Goal: Task Accomplishment & Management: Manage account settings

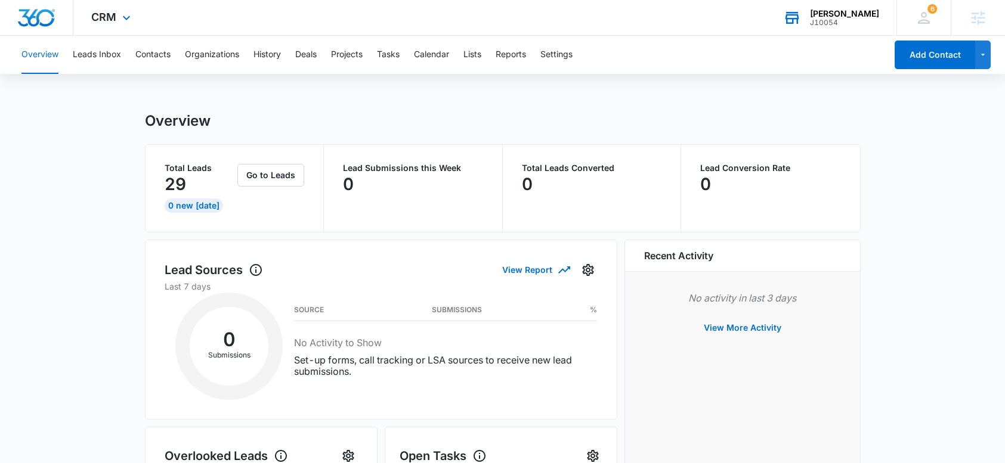
click at [847, 8] on div "[PERSON_NAME] J10054 Your Accounts View All" at bounding box center [830, 17] width 131 height 35
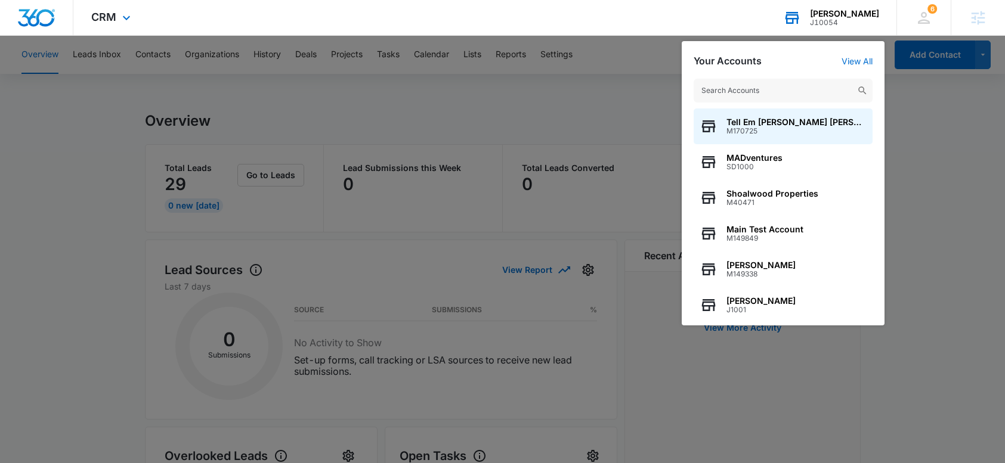
click at [759, 83] on input "text" at bounding box center [783, 91] width 179 height 24
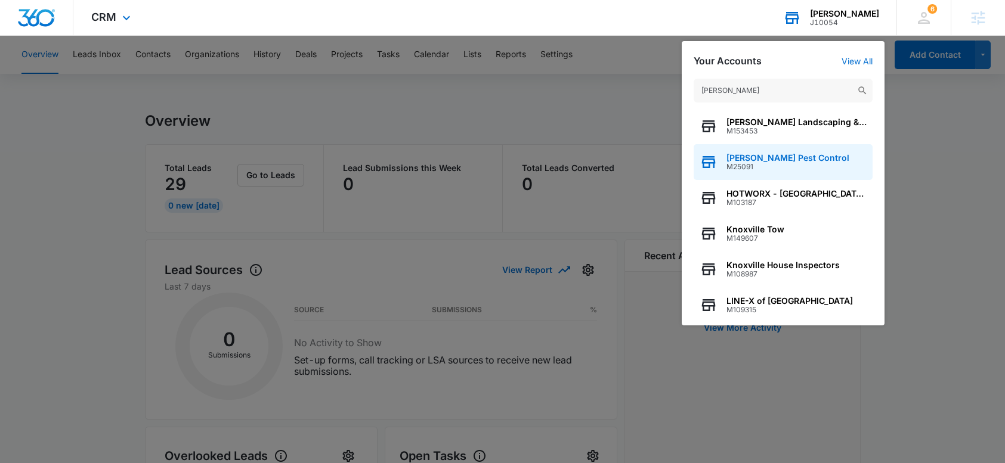
type input "[PERSON_NAME]"
click at [760, 157] on span "[PERSON_NAME] Pest Control" at bounding box center [787, 158] width 123 height 10
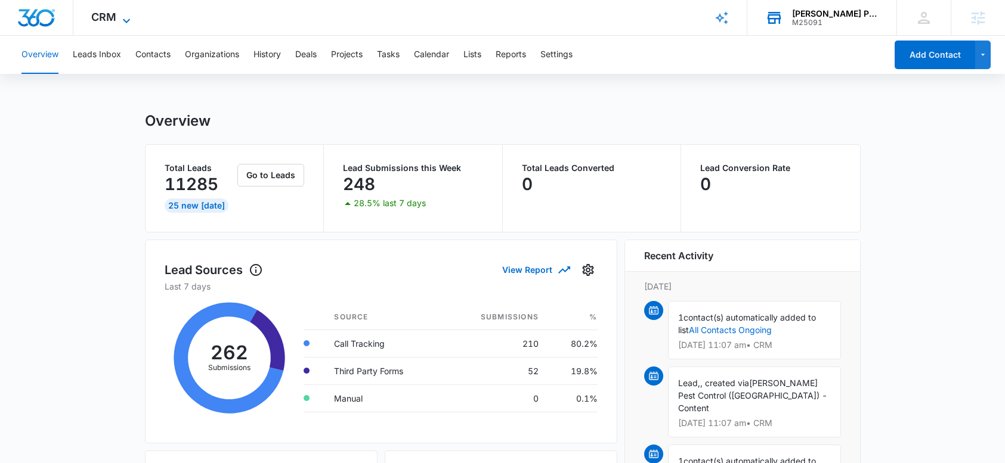
click at [103, 21] on span "CRM" at bounding box center [103, 17] width 25 height 13
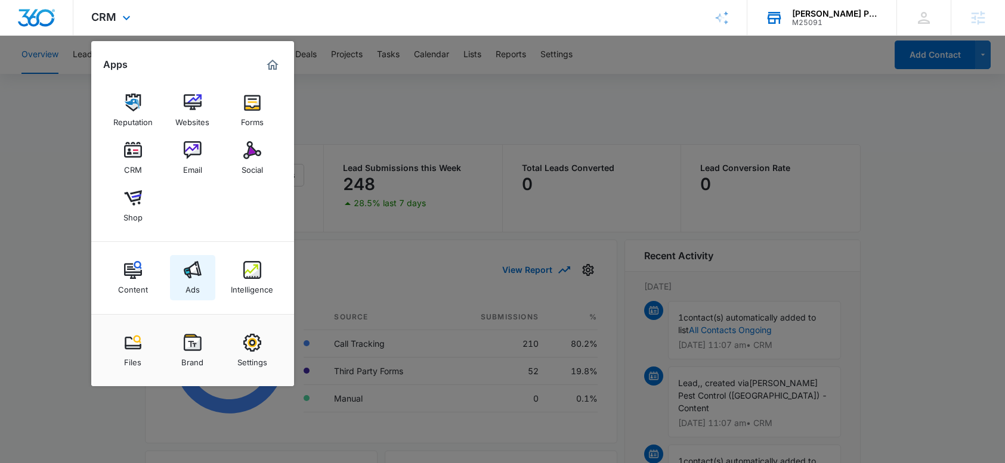
click at [182, 267] on link "Ads" at bounding box center [192, 277] width 45 height 45
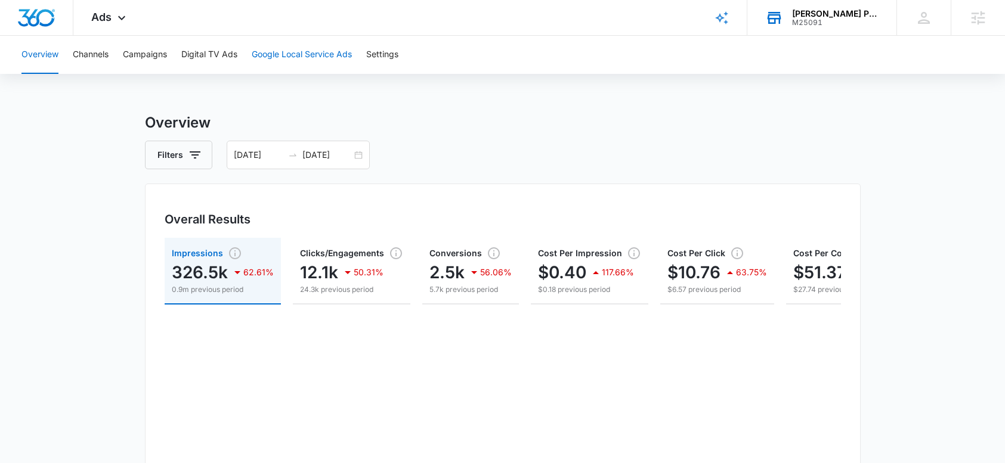
click at [292, 55] on button "Google Local Service Ads" at bounding box center [302, 55] width 100 height 38
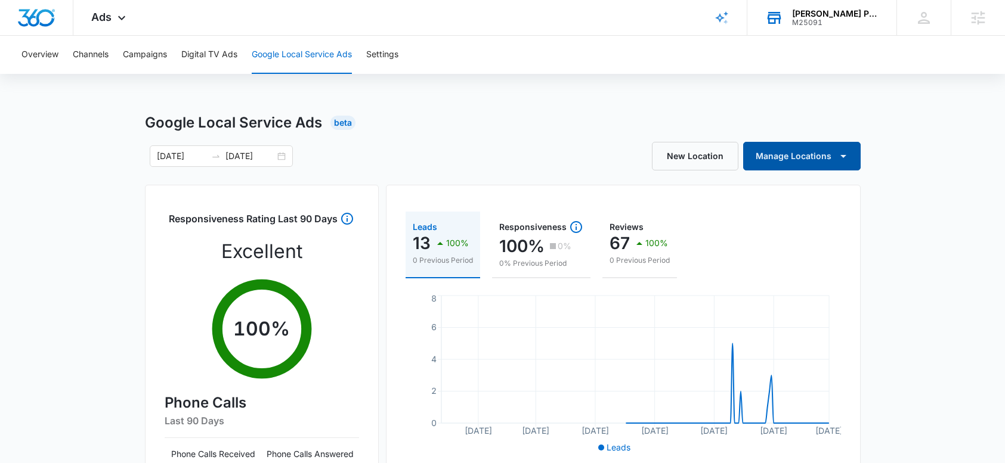
click at [819, 153] on button "Manage Locations" at bounding box center [801, 156] width 117 height 29
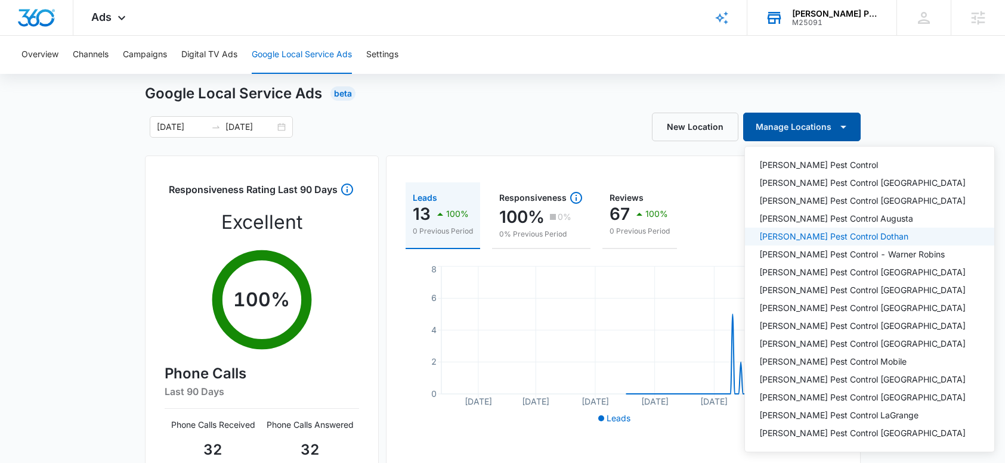
scroll to position [51, 0]
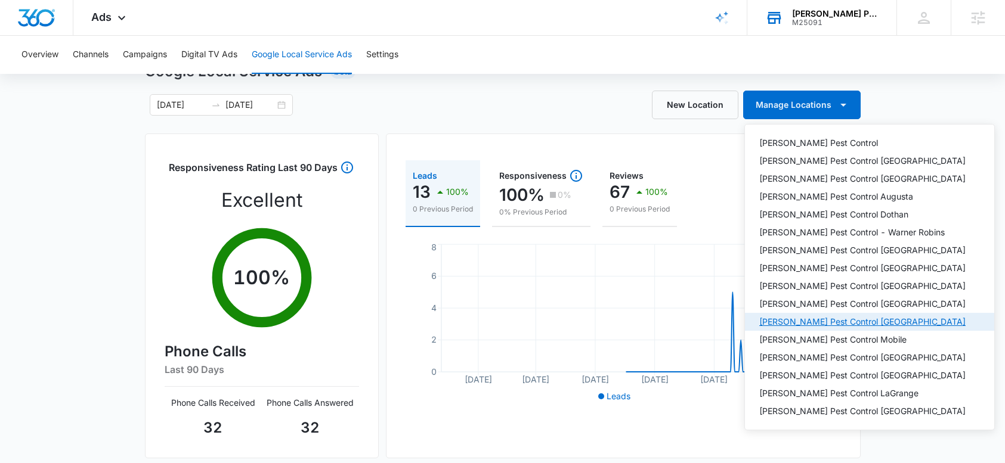
click at [806, 326] on div "[PERSON_NAME] Pest Control [GEOGRAPHIC_DATA]" at bounding box center [862, 322] width 206 height 8
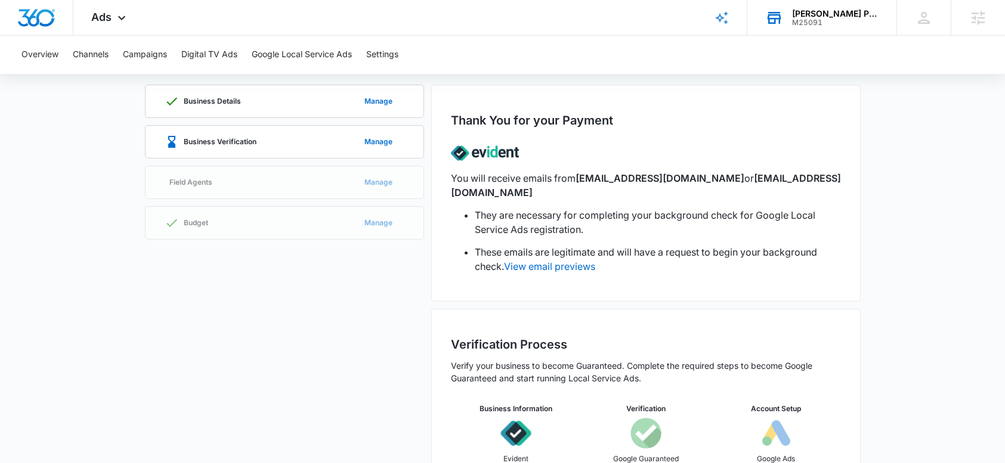
scroll to position [79, 0]
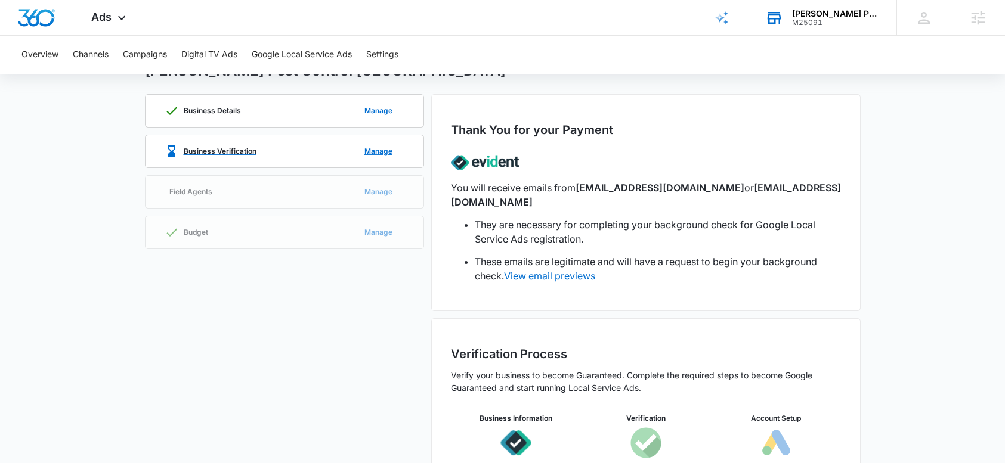
click at [278, 152] on div "Business Verification Manage" at bounding box center [285, 151] width 240 height 32
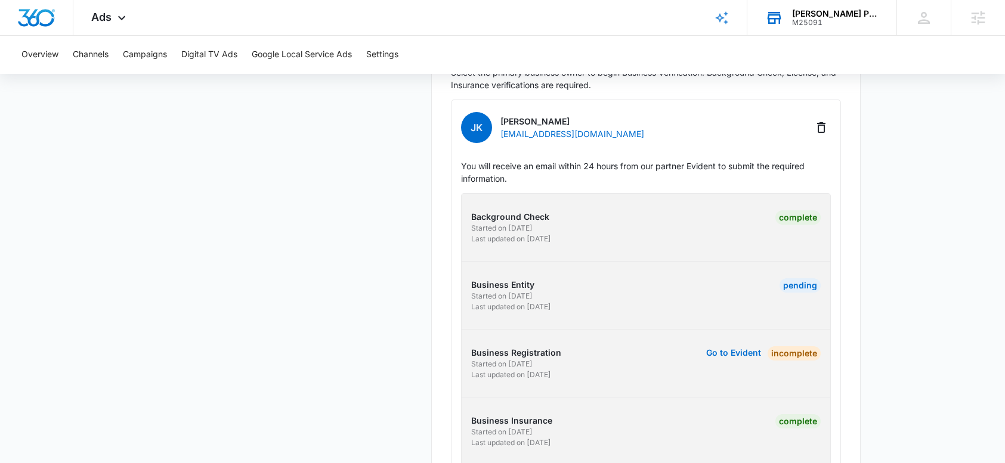
scroll to position [414, 0]
